Goal: Use online tool/utility: Utilize a website feature to perform a specific function

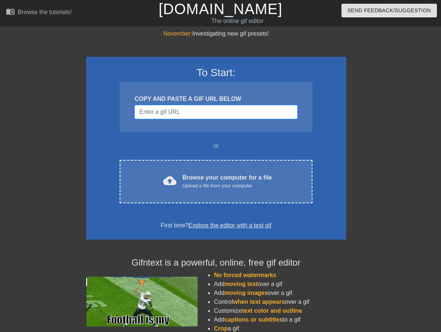
click at [206, 115] on input "Username" at bounding box center [215, 112] width 163 height 14
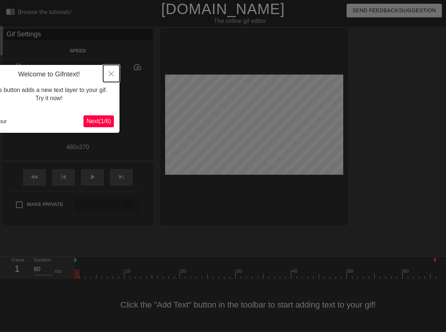
click at [114, 68] on button "Close" at bounding box center [111, 73] width 16 height 17
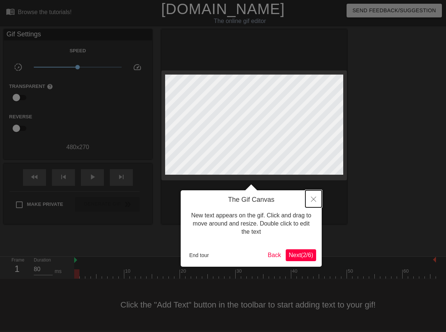
click at [313, 197] on button "Close" at bounding box center [313, 198] width 16 height 17
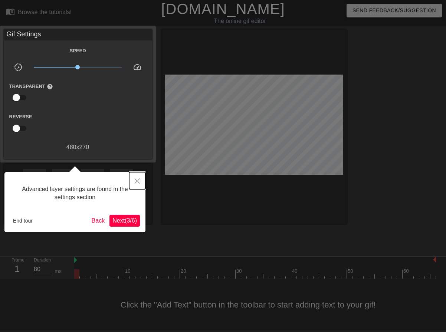
click at [140, 178] on button "Close" at bounding box center [137, 180] width 16 height 17
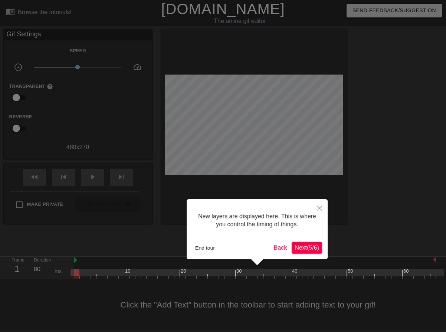
click at [299, 247] on span "Next ( 5 / 6 )" at bounding box center [307, 248] width 24 height 6
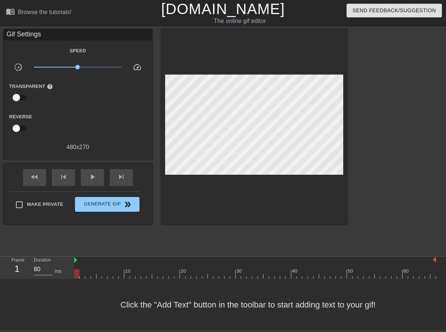
click at [207, 318] on div "Click the "Add Text" button in the toolbar to start adding text to your gif!" at bounding box center [223, 305] width 446 height 52
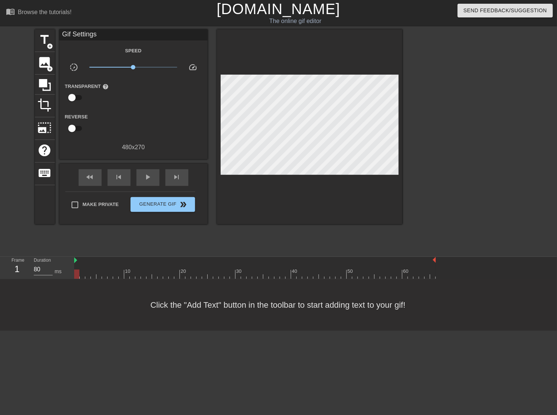
scroll to position [6, 0]
click at [39, 128] on span "photo_size_select_large" at bounding box center [45, 128] width 14 height 14
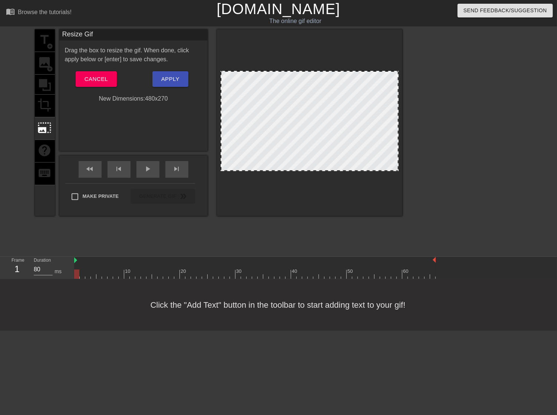
drag, startPoint x: 312, startPoint y: 170, endPoint x: 310, endPoint y: 207, distance: 36.8
click at [310, 207] on div at bounding box center [310, 122] width 186 height 187
click at [108, 85] on button "Cancel" at bounding box center [96, 79] width 41 height 16
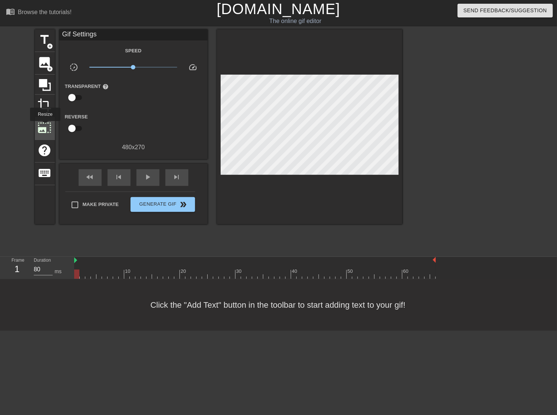
click at [45, 127] on span "photo_size_select_large" at bounding box center [45, 128] width 14 height 14
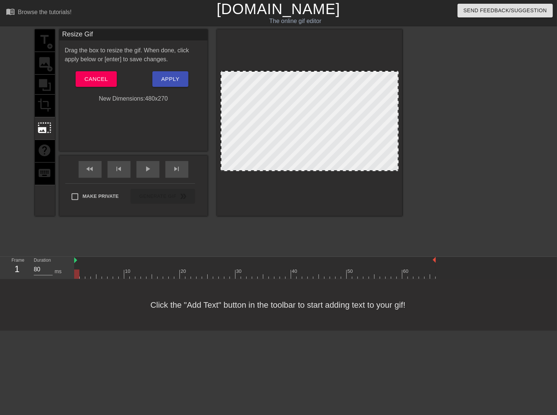
drag, startPoint x: 399, startPoint y: 156, endPoint x: 391, endPoint y: 155, distance: 8.3
click at [391, 155] on div at bounding box center [310, 122] width 186 height 187
drag, startPoint x: 398, startPoint y: 155, endPoint x: 504, endPoint y: 245, distance: 139.3
click at [440, 245] on div "title add_circle image add_circle crop photo_size_select_large help keyboard Re…" at bounding box center [278, 140] width 557 height 223
click at [98, 75] on span "Cancel" at bounding box center [96, 79] width 23 height 10
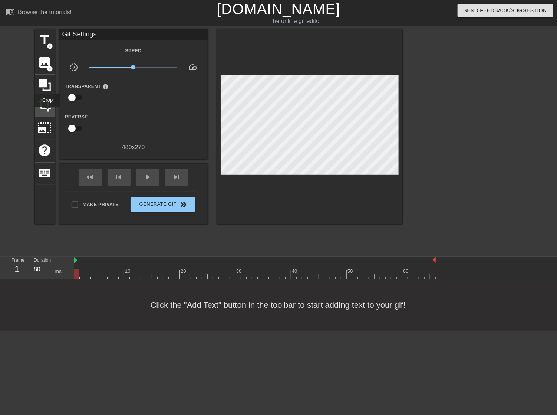
click at [47, 112] on div "crop" at bounding box center [45, 106] width 20 height 23
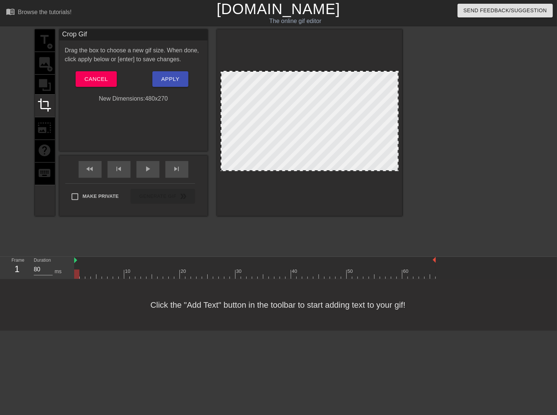
drag, startPoint x: 362, startPoint y: 73, endPoint x: 360, endPoint y: 67, distance: 5.9
click at [364, 54] on div at bounding box center [310, 122] width 186 height 187
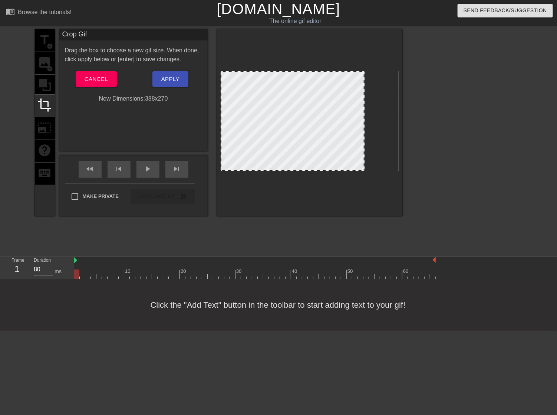
drag, startPoint x: 398, startPoint y: 112, endPoint x: 363, endPoint y: 115, distance: 35.5
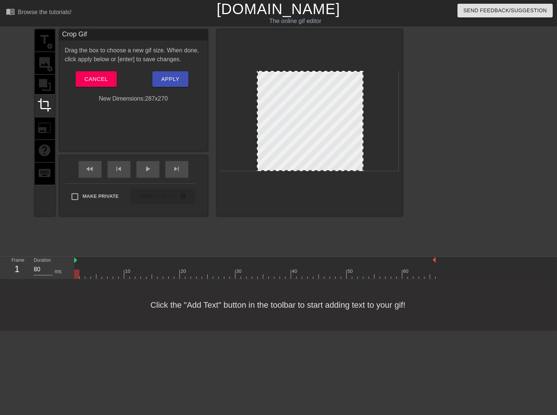
drag, startPoint x: 221, startPoint y: 128, endPoint x: 257, endPoint y: 139, distance: 37.9
click at [156, 77] on button "Apply" at bounding box center [171, 79] width 36 height 16
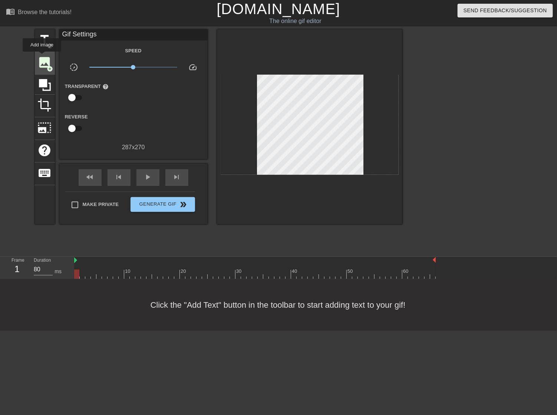
click at [42, 57] on span "image" at bounding box center [45, 62] width 14 height 14
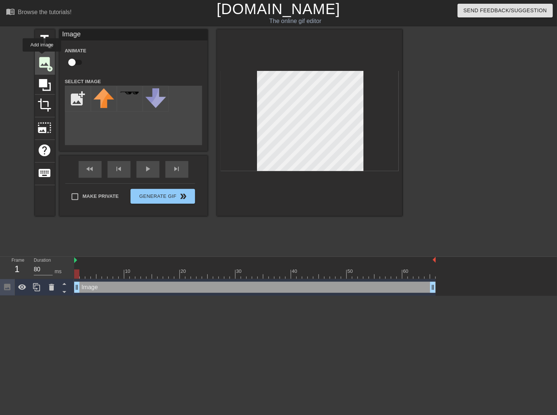
scroll to position [0, 0]
click at [47, 286] on icon at bounding box center [51, 287] width 9 height 9
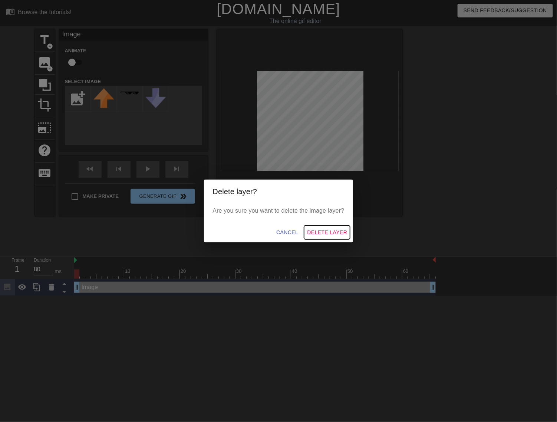
click at [322, 229] on span "Delete Layer" at bounding box center [327, 232] width 40 height 9
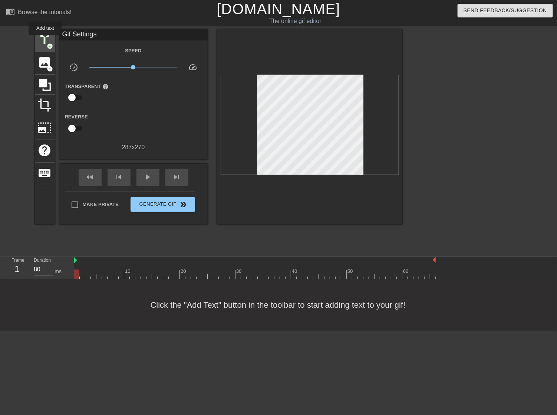
click at [45, 40] on span "title" at bounding box center [45, 40] width 14 height 14
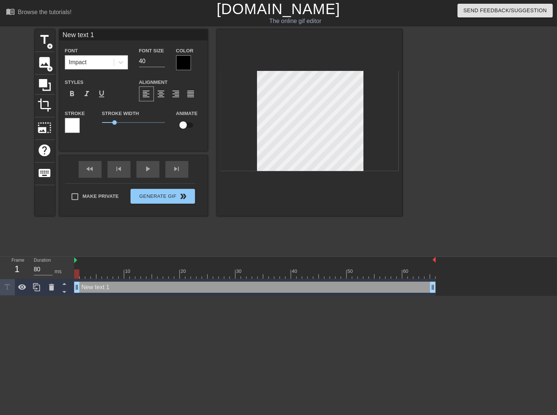
scroll to position [1, 2]
type input "a"
type textarea "a"
type input "ad"
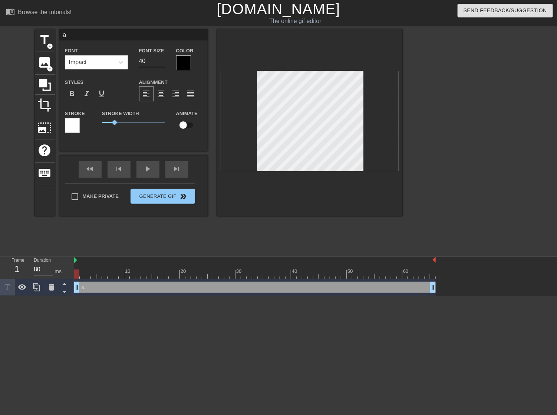
type textarea "ad"
type input "a"
type textarea "a"
type input "[PERSON_NAME]"
type textarea "[PERSON_NAME]"
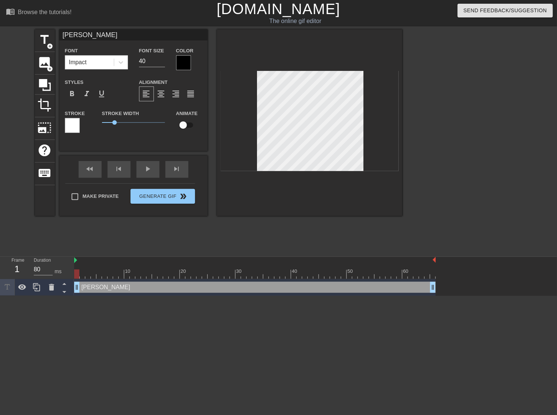
type input "ад"
type textarea "ад"
type input "адм"
type textarea "адм"
type input "адми"
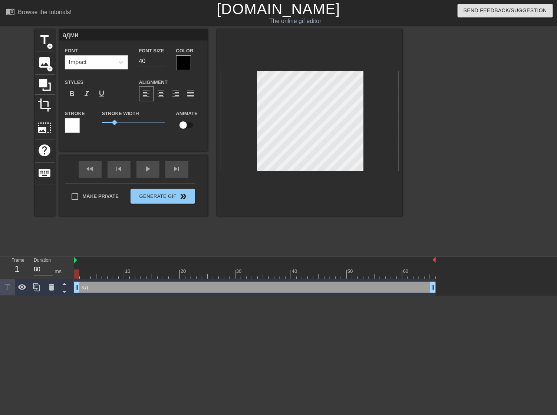
type textarea "адми"
type input "админ"
type textarea "админ"
type input "админ"
type textarea "админ"
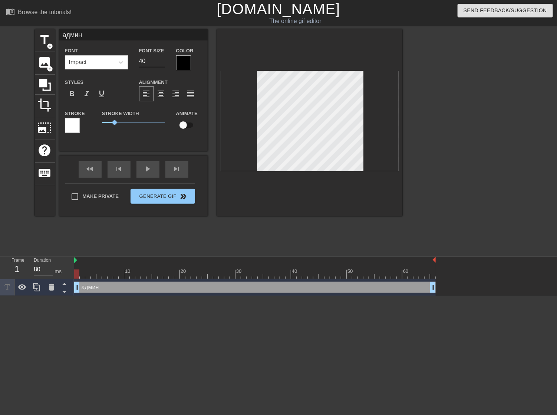
type input "админ в"
type textarea "админ в"
type input "админ ви"
type textarea "админ ви"
type input "[PERSON_NAME] вип"
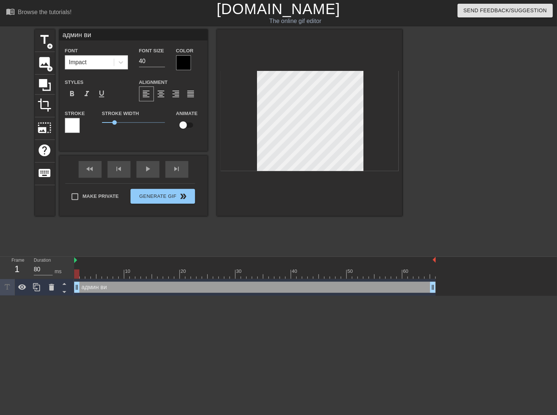
type textarea "[PERSON_NAME] вип"
type input "[PERSON_NAME] випл"
type textarea "[PERSON_NAME] випл"
type input "[PERSON_NAME]"
type textarea "[PERSON_NAME]"
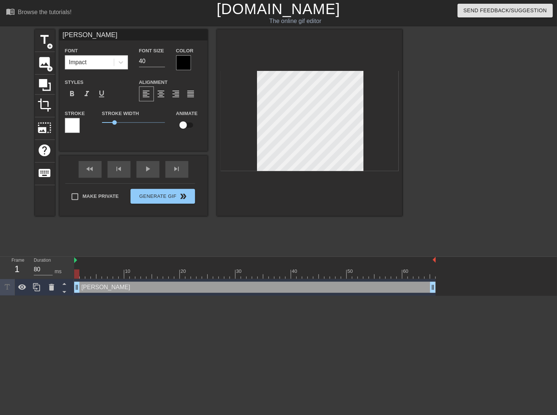
type input "админ виплей"
type textarea "админ виплей"
type input "[PERSON_NAME]"
type textarea "[PERSON_NAME]"
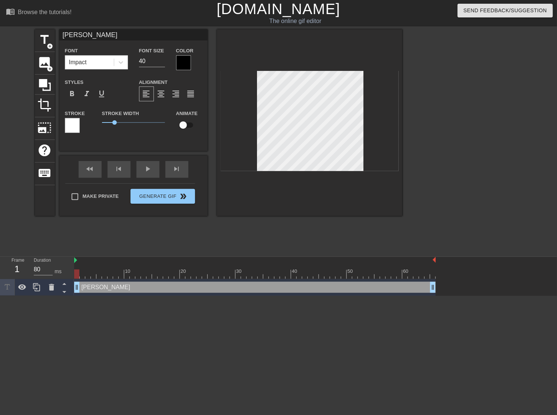
type input "[PERSON_NAME]"
type textarea "[PERSON_NAME]"
type input "[PERSON_NAME]("
type textarea "[PERSON_NAME] ("
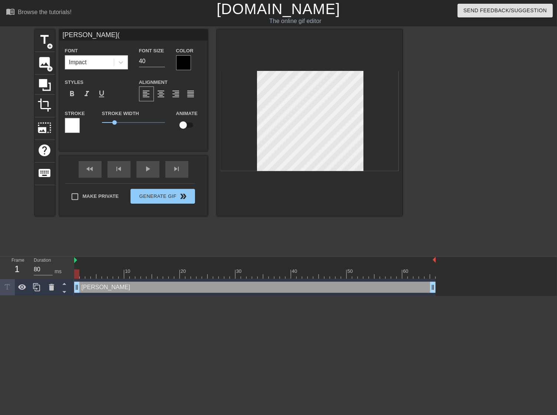
type input "[PERSON_NAME]()"
type textarea "[PERSON_NAME] ()"
type input "[PERSON_NAME](о)"
type textarea "[PERSON_NAME] (о)"
type input "[PERSON_NAME](оч)"
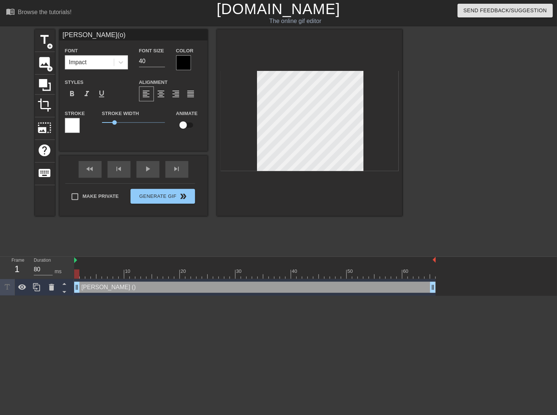
type textarea "[PERSON_NAME] (оч)"
type input "[PERSON_NAME](оч )"
type textarea "[PERSON_NAME] (оч )"
type input "[PERSON_NAME](оч к)"
type textarea "[PERSON_NAME] (оч к)"
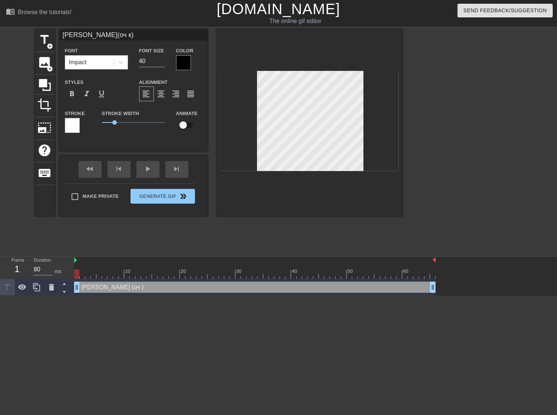
type input "[PERSON_NAME](оч кр)"
type textarea "[PERSON_NAME] (оч кр)"
type input "[PERSON_NAME](оч кру)"
type textarea "[PERSON_NAME] (оч кру)"
type input "[PERSON_NAME](оч крут)"
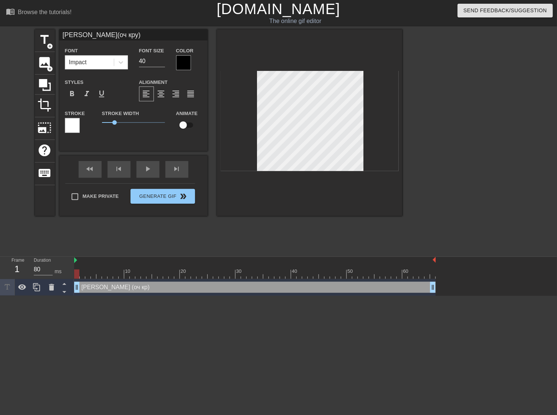
type textarea "[PERSON_NAME] (оч крут)"
type input "[PERSON_NAME](оч круто)"
type textarea "[PERSON_NAME] (оч круто)"
type input "[PERSON_NAME](оч крутой)"
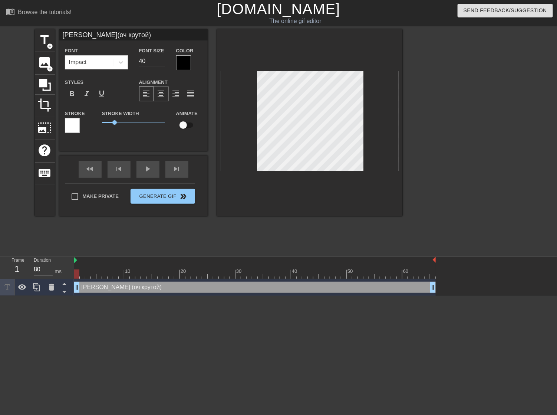
type textarea "[PERSON_NAME] (оч крутой)"
click at [162, 95] on span "format_align_center" at bounding box center [161, 93] width 9 height 9
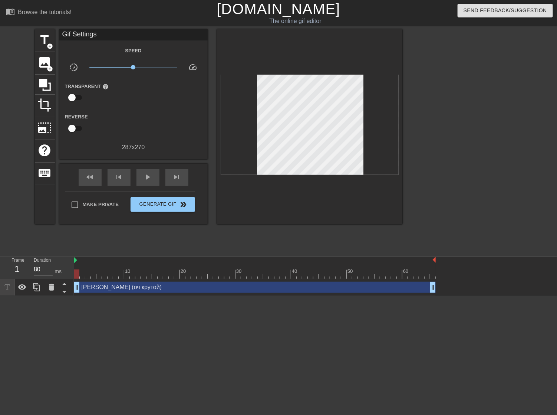
click at [440, 115] on div at bounding box center [467, 140] width 111 height 223
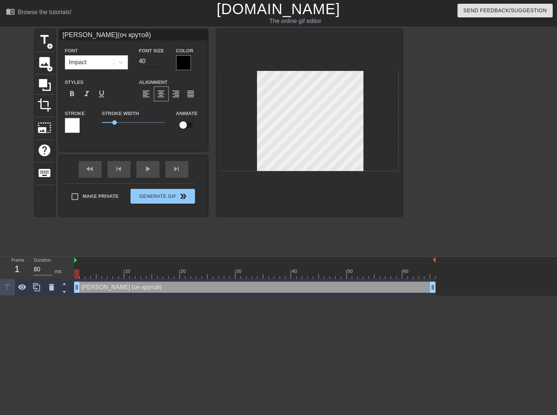
type input "[PERSON_NAME](оч крутой)"
type input "41"
click at [161, 60] on input "41" at bounding box center [152, 61] width 26 height 12
type input "[PERSON_NAME](оч крутой)"
type input "40"
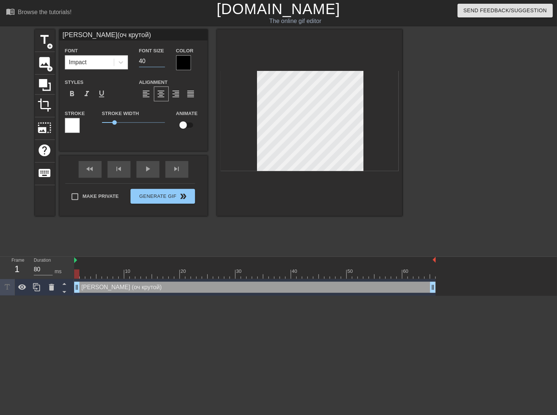
click at [162, 63] on input "40" at bounding box center [152, 61] width 26 height 12
type input "[PERSON_NAME](оч крутой)"
type input "39"
click at [162, 63] on input "39" at bounding box center [152, 61] width 26 height 12
type input "[PERSON_NAME](оч крутой)"
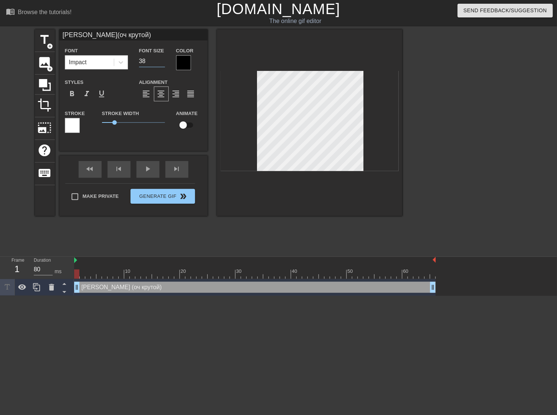
type input "38"
click at [162, 63] on input "38" at bounding box center [152, 61] width 26 height 12
type input "[PERSON_NAME](оч крутой)"
type input "37"
click at [162, 63] on input "37" at bounding box center [152, 61] width 26 height 12
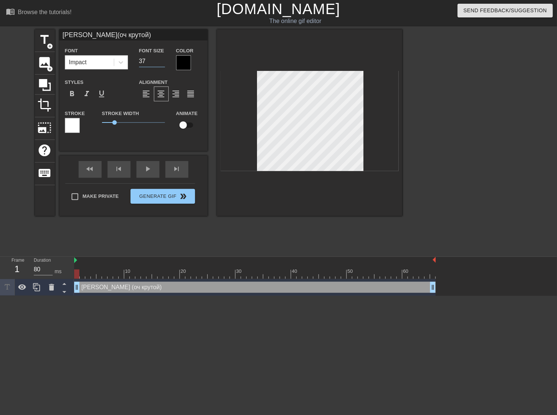
type input "[PERSON_NAME](оч крутой)"
type input "36"
click at [162, 63] on input "36" at bounding box center [152, 61] width 26 height 12
type input "[PERSON_NAME](оч крутой)"
type input "35"
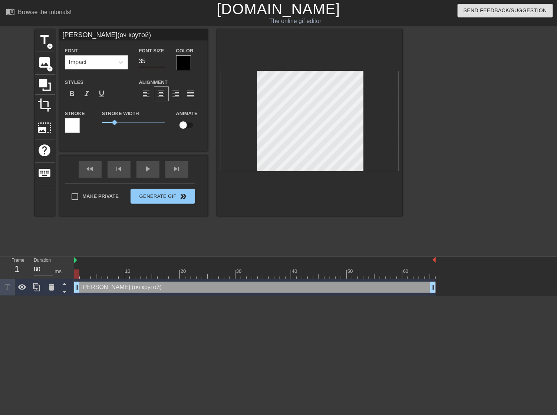
click at [162, 63] on input "35" at bounding box center [152, 61] width 26 height 12
type input "[PERSON_NAME](оч крутой)"
type input "34"
click at [162, 63] on input "34" at bounding box center [152, 61] width 26 height 12
type input "[PERSON_NAME](оч крутой)"
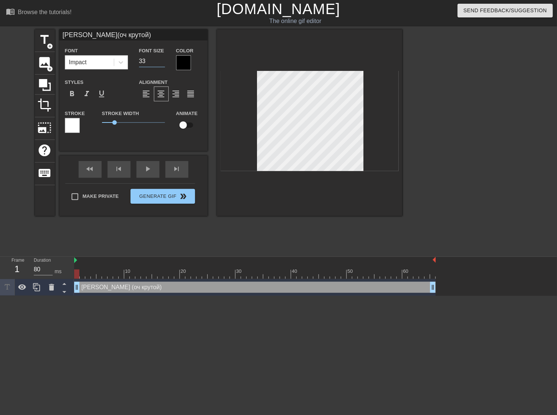
type input "33"
click at [162, 63] on input "33" at bounding box center [152, 61] width 26 height 12
type input "[PERSON_NAME](оч крутой)"
type input "32"
click at [162, 63] on input "32" at bounding box center [152, 61] width 26 height 12
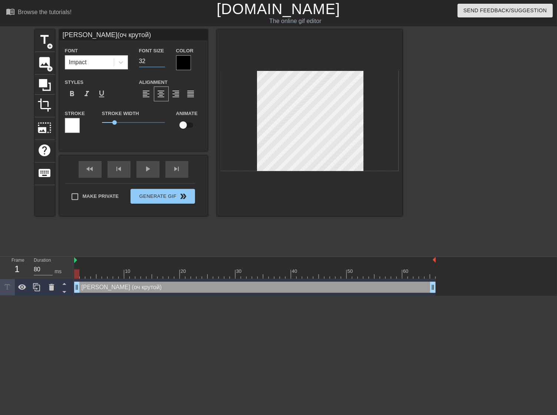
type input "[PERSON_NAME](оч крутой)"
type input "31"
click at [162, 63] on input "31" at bounding box center [152, 61] width 26 height 12
type input "[PERSON_NAME](оч крутой)"
type input "30"
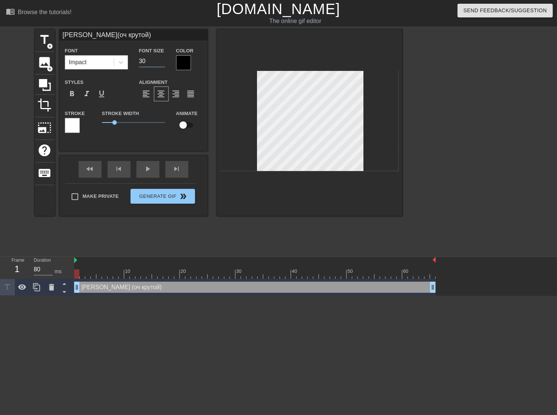
click at [162, 63] on input "30" at bounding box center [152, 61] width 26 height 12
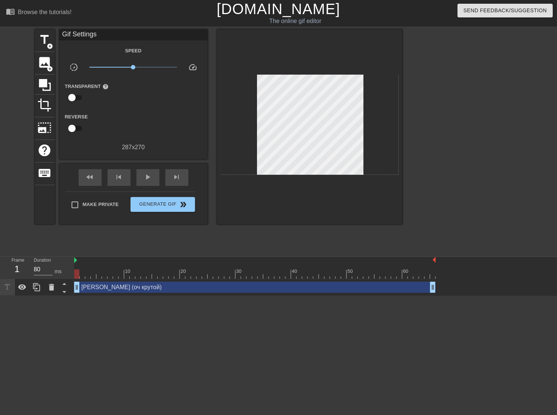
click at [434, 123] on div at bounding box center [467, 140] width 111 height 223
click at [173, 209] on span "Generate Gif double_arrow" at bounding box center [163, 204] width 58 height 9
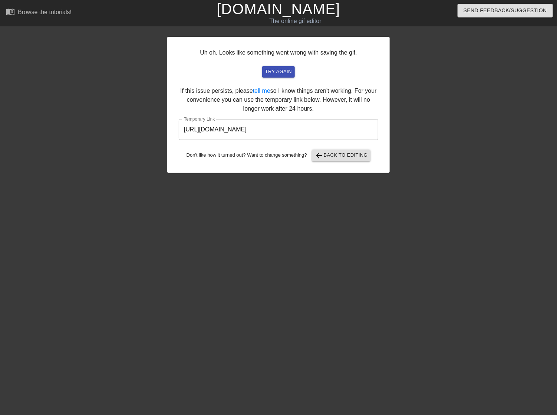
click at [316, 128] on input "[URL][DOMAIN_NAME]" at bounding box center [279, 129] width 200 height 21
